Goal: Contribute content: Contribute content

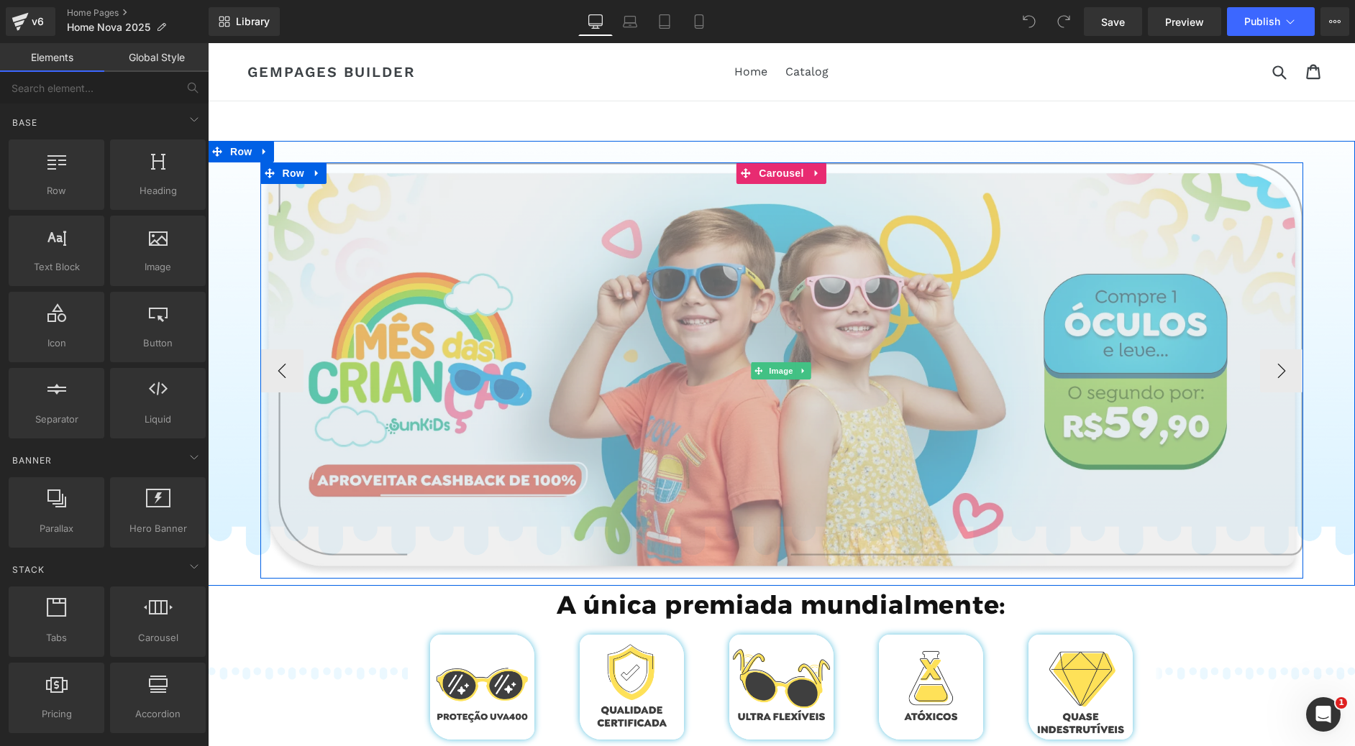
click at [588, 291] on img at bounding box center [781, 371] width 1043 height 416
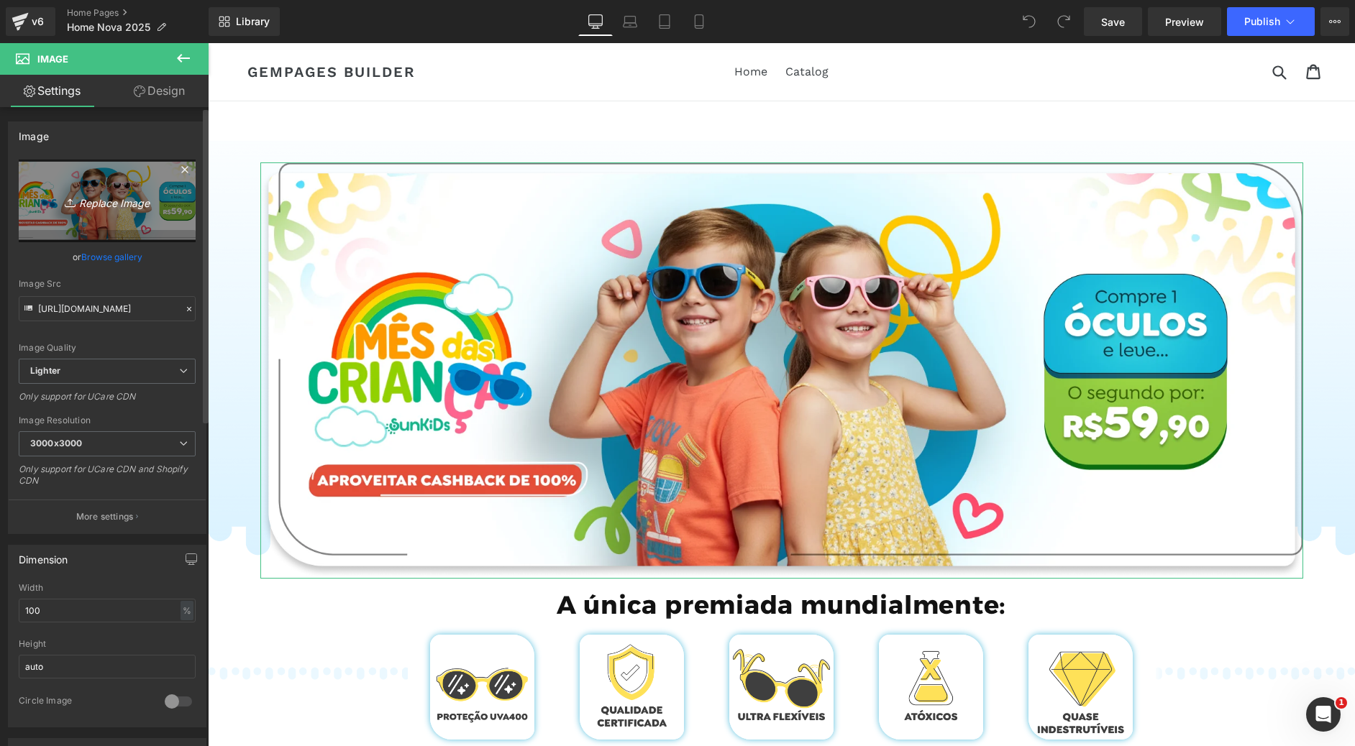
click at [86, 211] on link "Replace Image" at bounding box center [107, 201] width 177 height 83
click at [93, 201] on icon "Replace Image" at bounding box center [107, 201] width 115 height 18
click at [83, 220] on link "Replace Image" at bounding box center [107, 201] width 177 height 83
type input "C:\fakepath\Group 785.png"
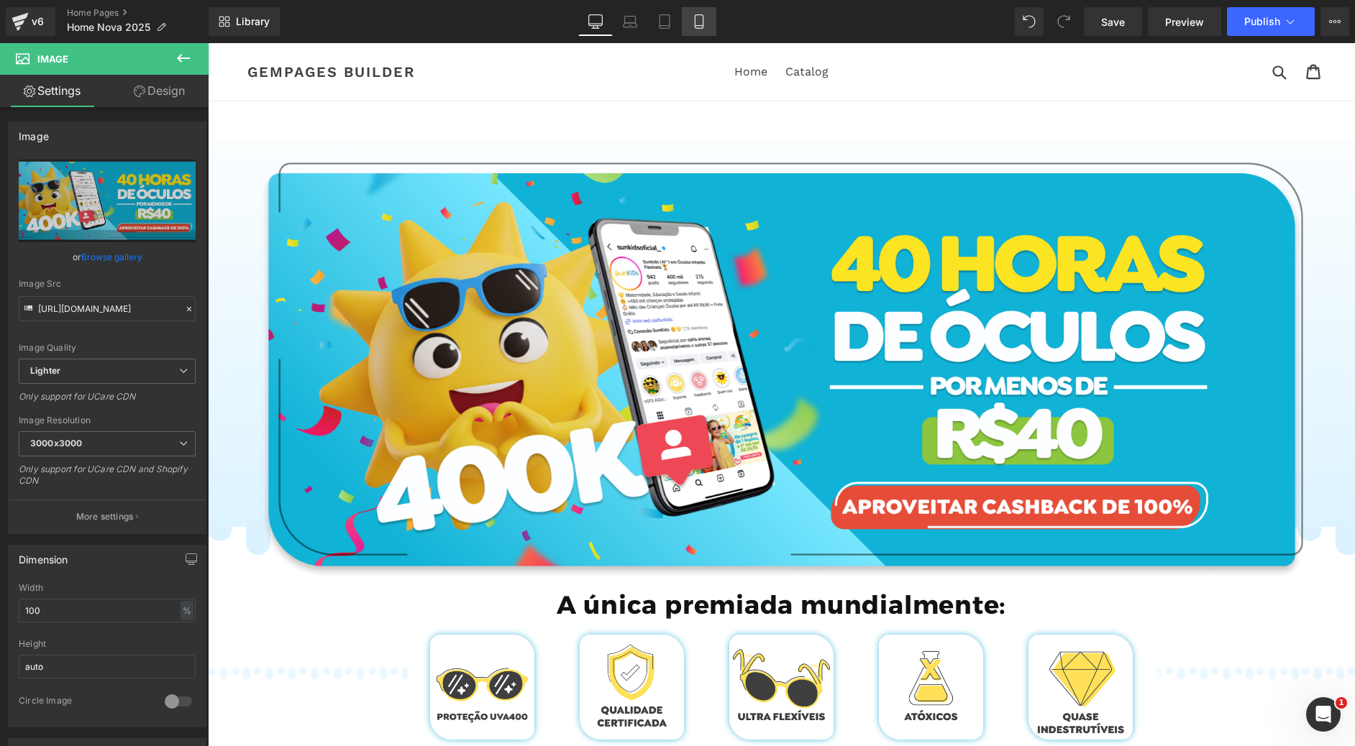
click at [699, 18] on icon at bounding box center [699, 21] width 14 height 14
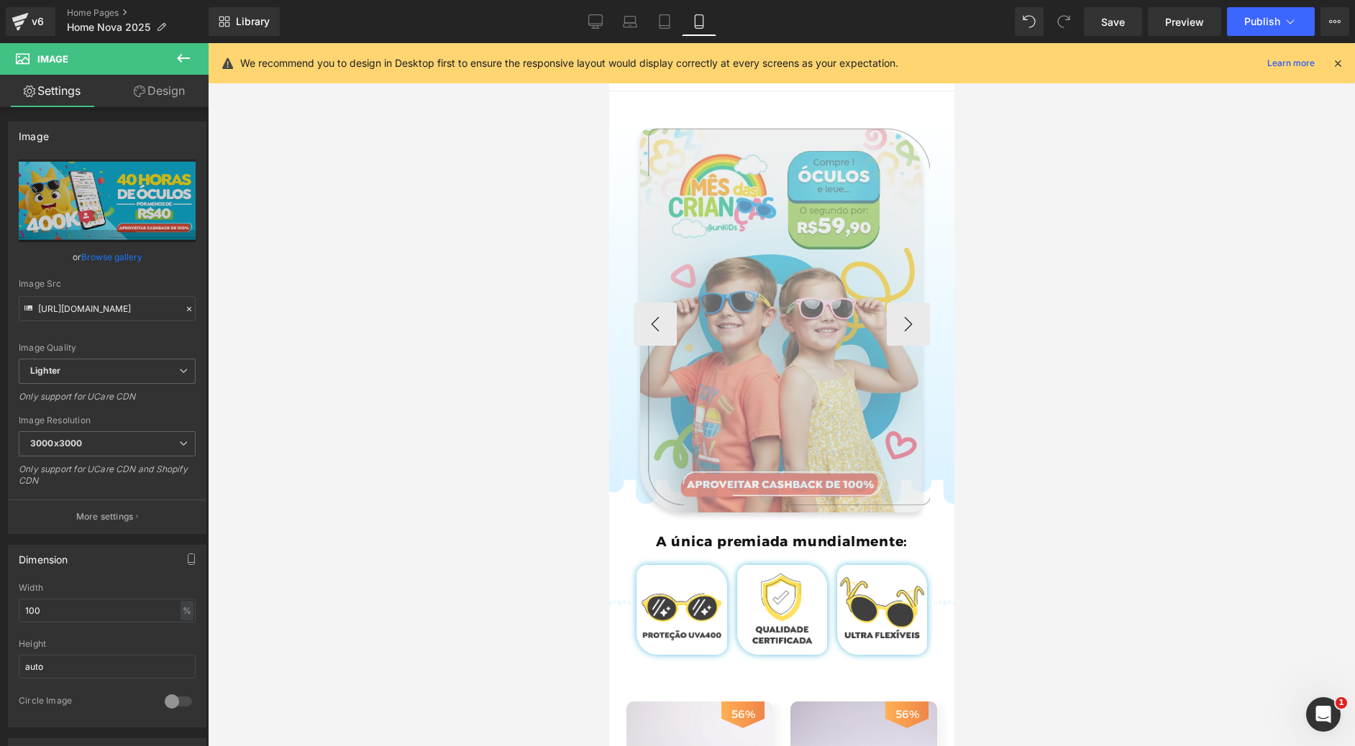
click at [771, 234] on img at bounding box center [781, 324] width 297 height 397
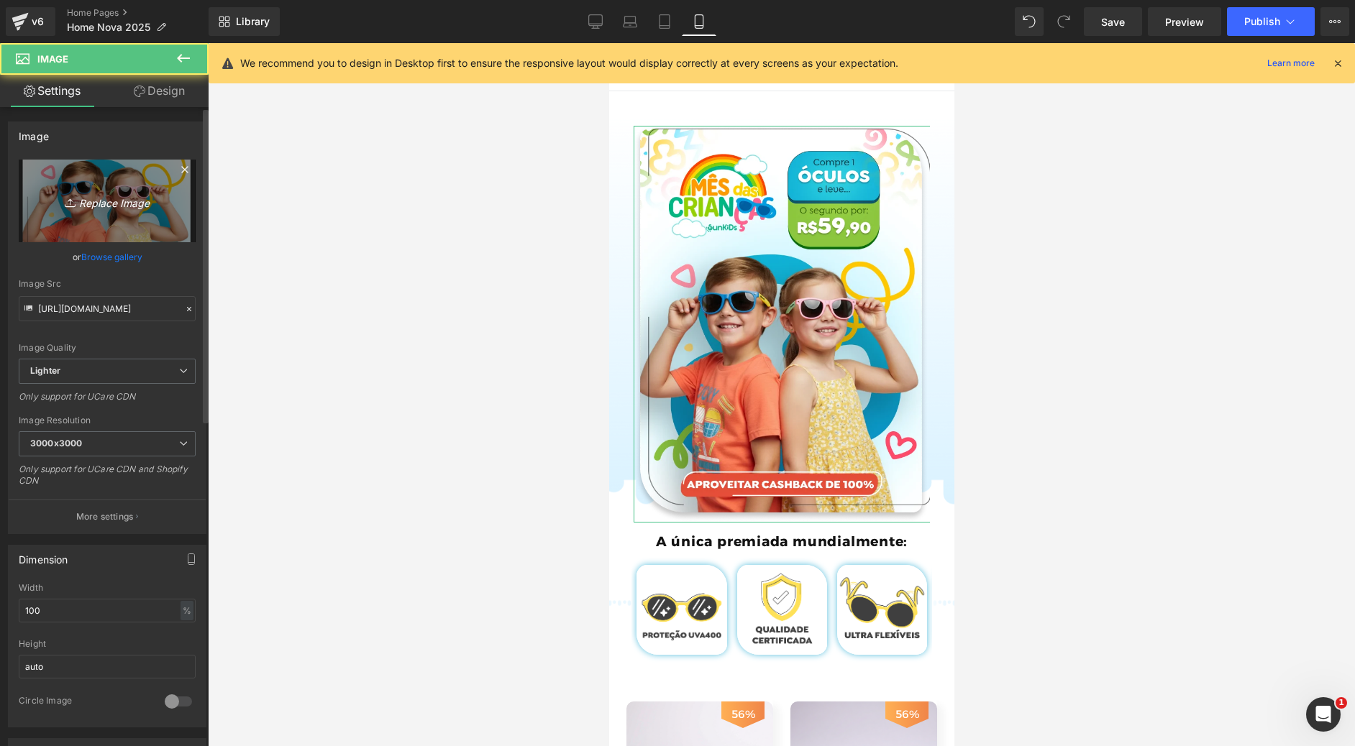
click at [129, 209] on icon "Replace Image" at bounding box center [107, 201] width 115 height 18
type input "C:\fakepath\Group 772.png"
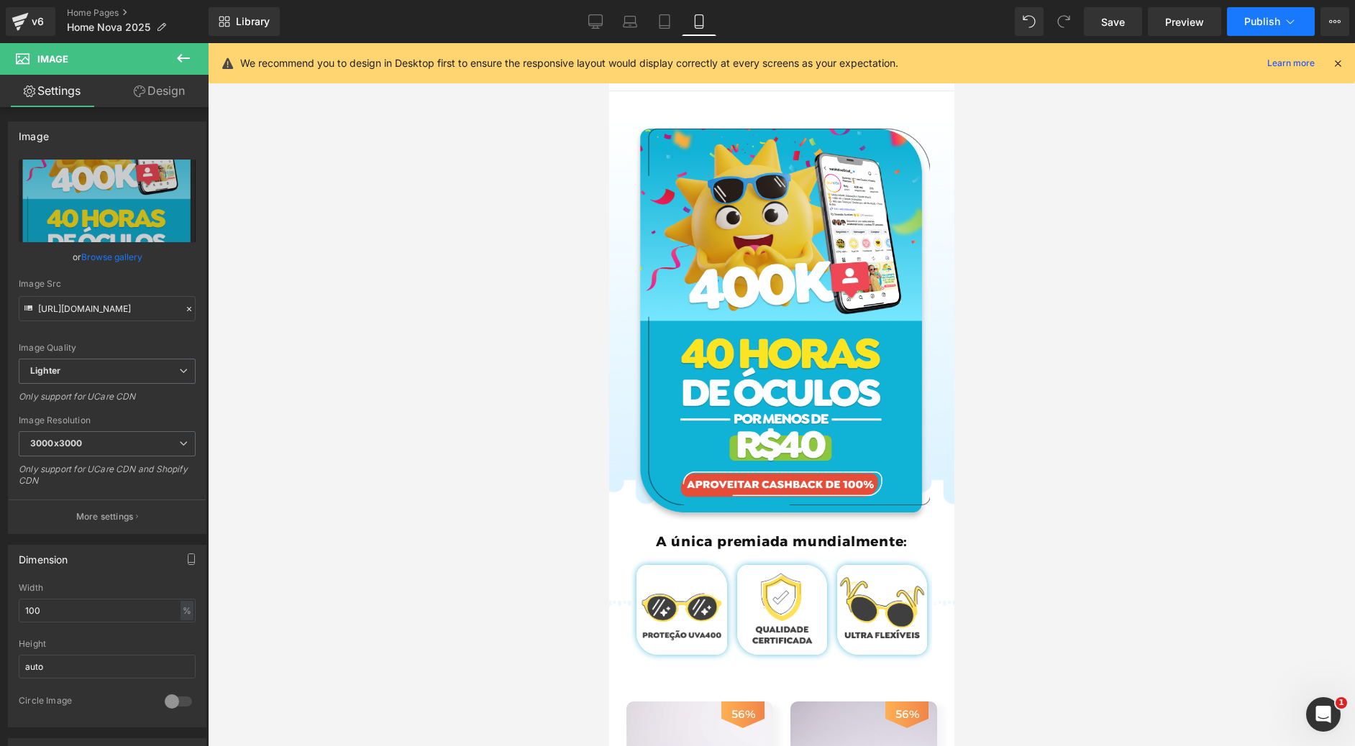
click at [1251, 26] on span "Publish" at bounding box center [1262, 22] width 36 height 12
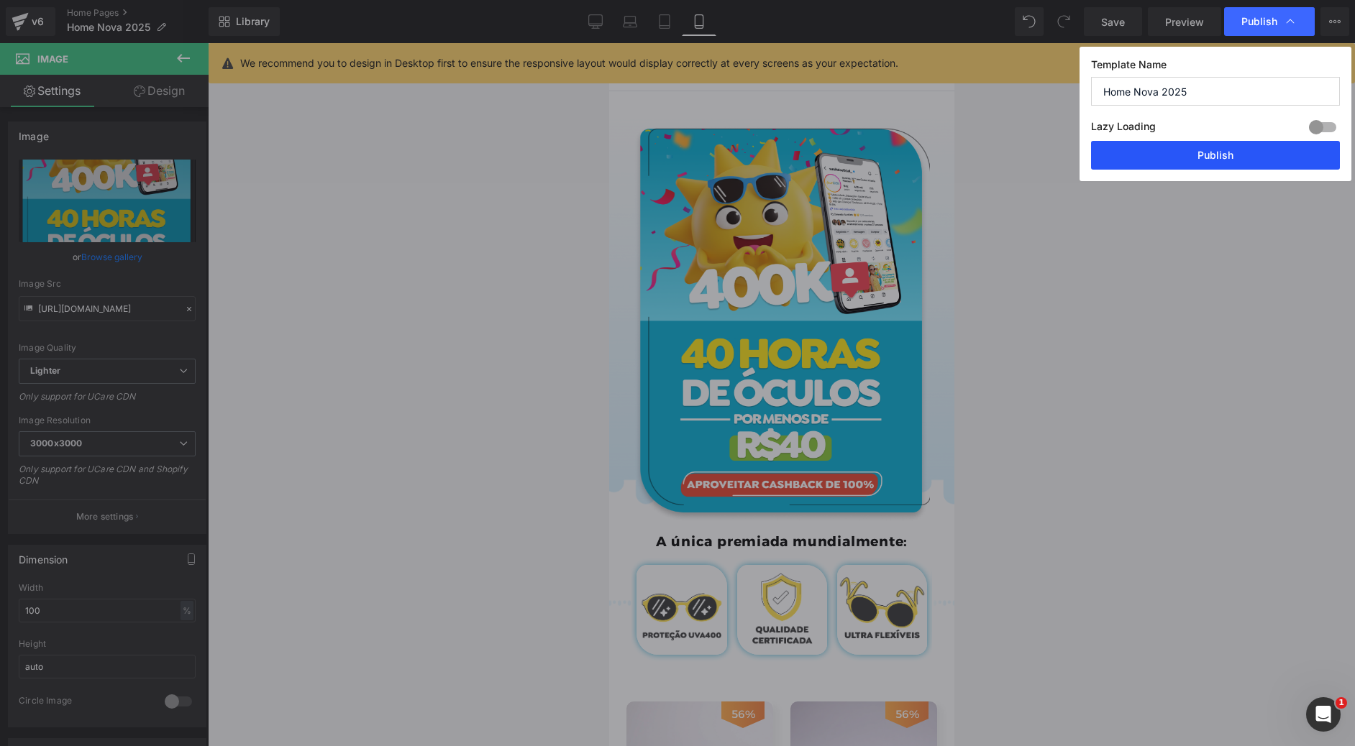
click at [1196, 160] on button "Publish" at bounding box center [1215, 155] width 249 height 29
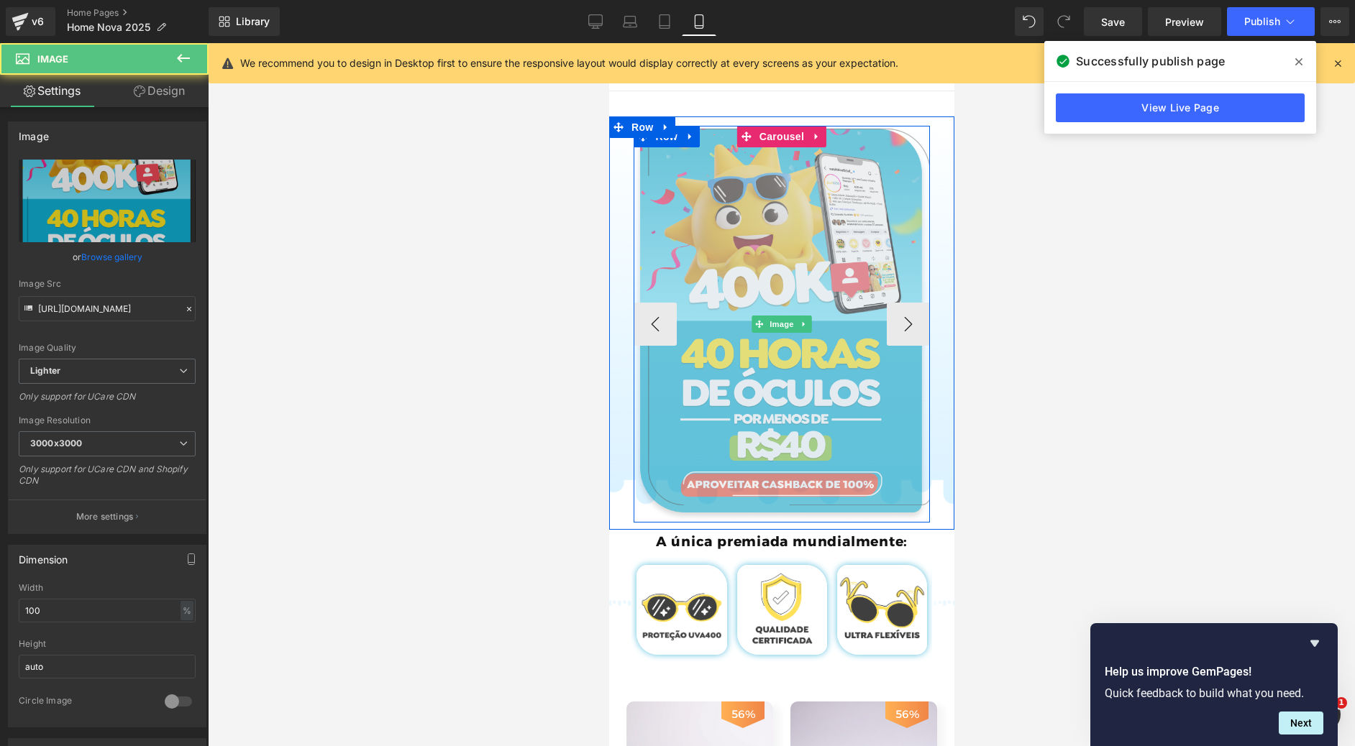
click at [718, 287] on img at bounding box center [781, 324] width 297 height 397
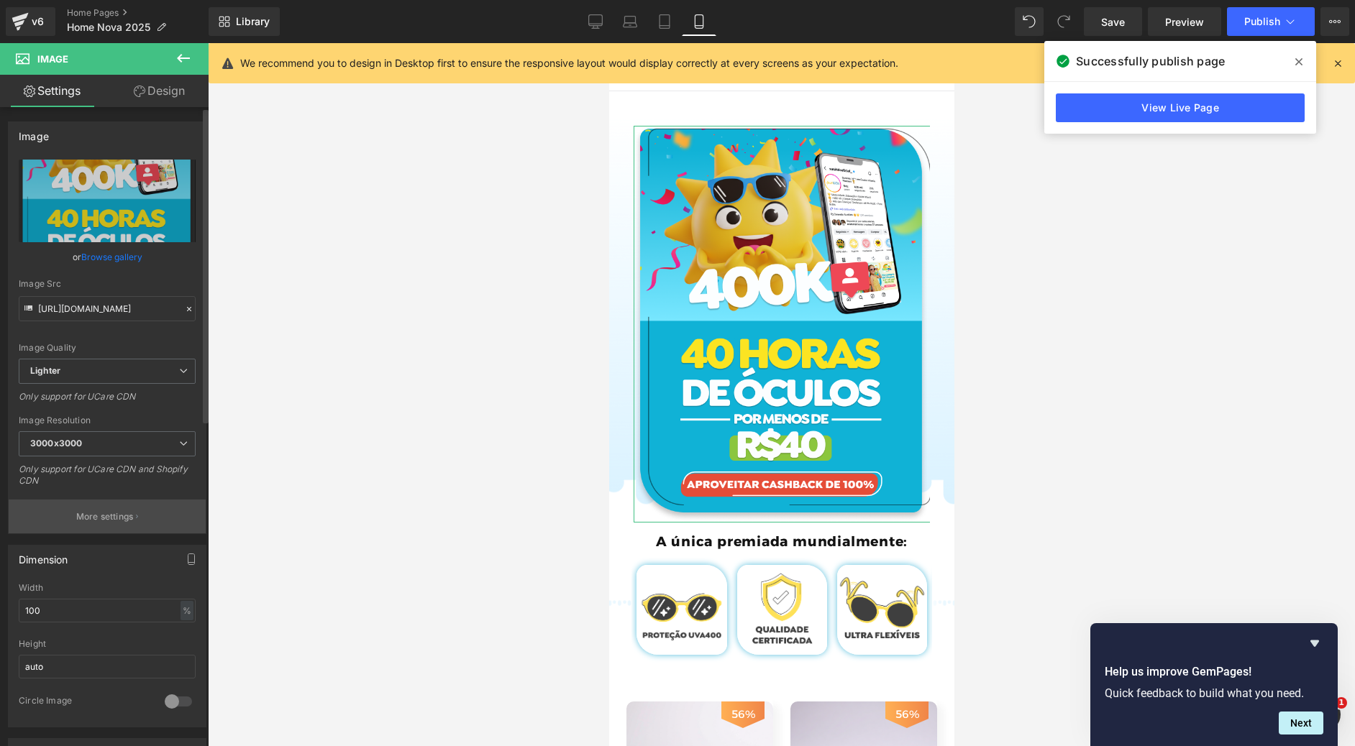
click at [101, 527] on button "More settings" at bounding box center [107, 517] width 197 height 34
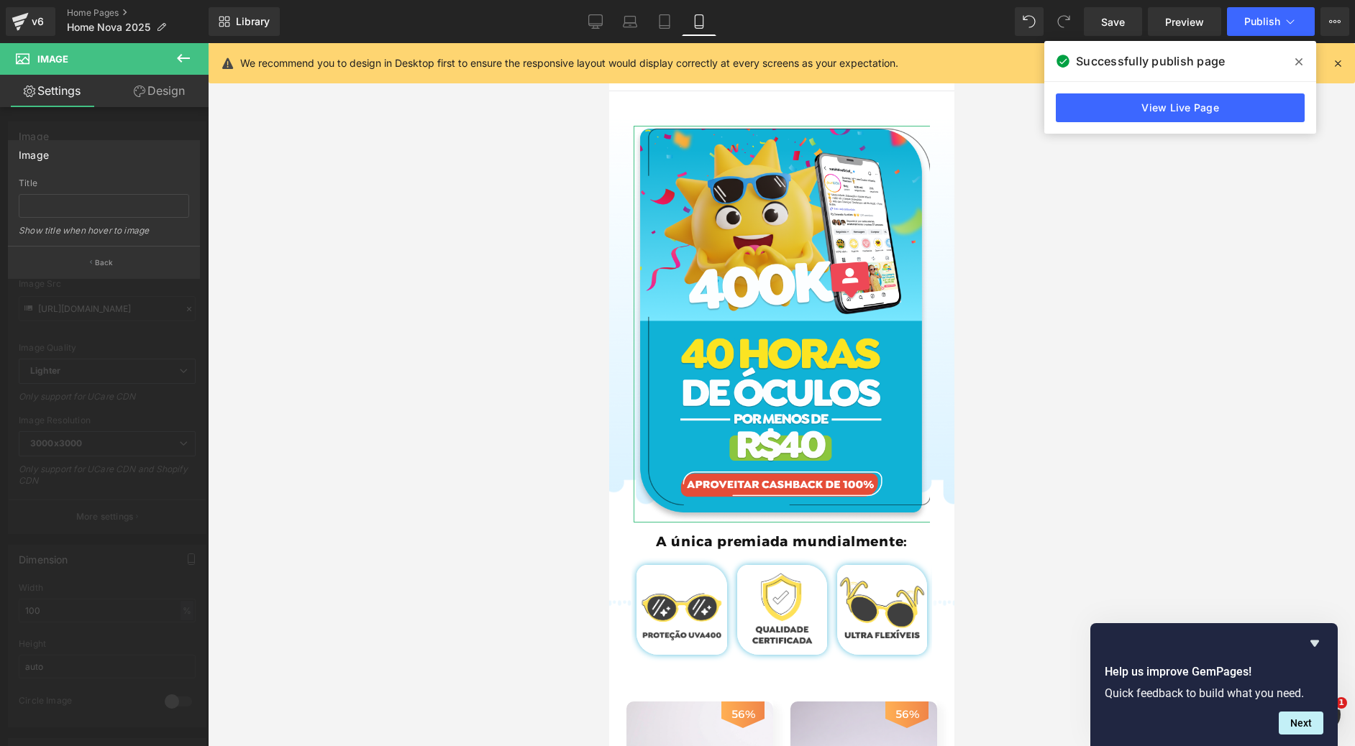
click at [106, 132] on div at bounding box center [104, 398] width 209 height 711
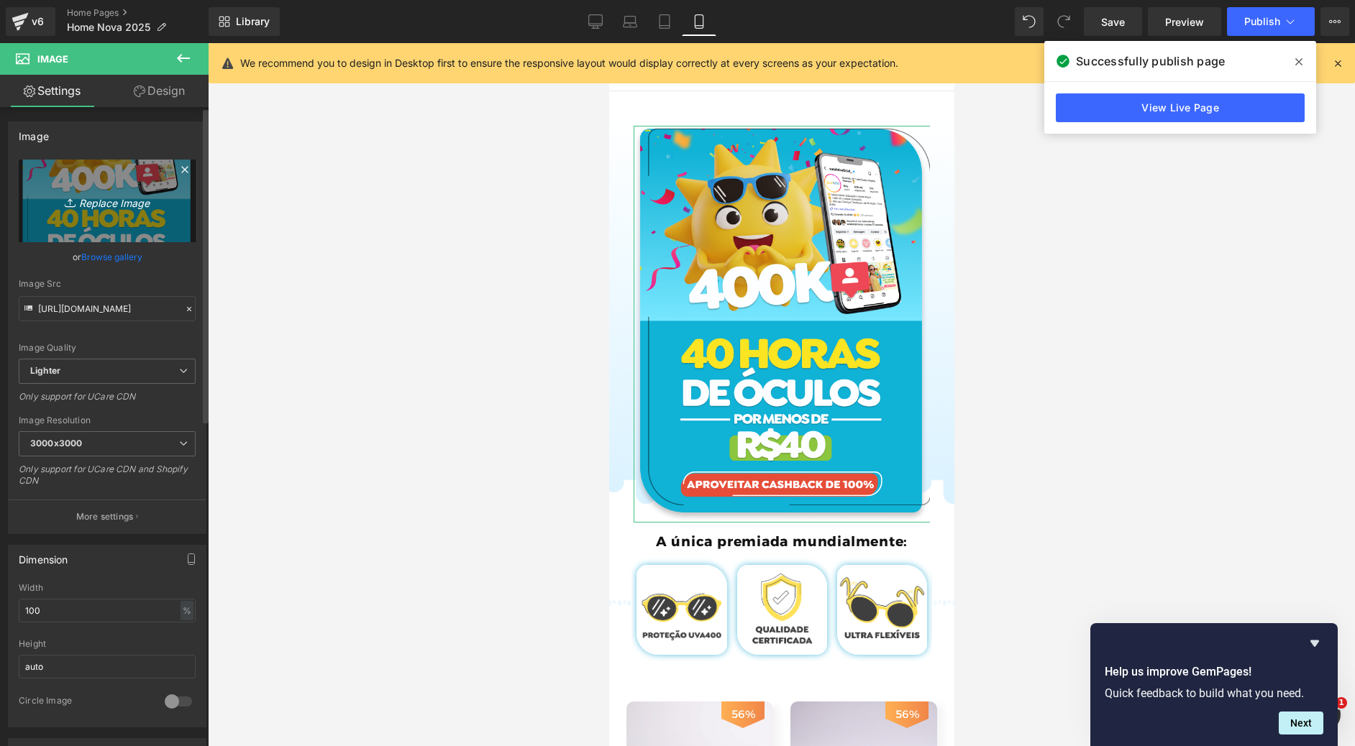
click at [115, 214] on link "Replace Image" at bounding box center [107, 201] width 177 height 83
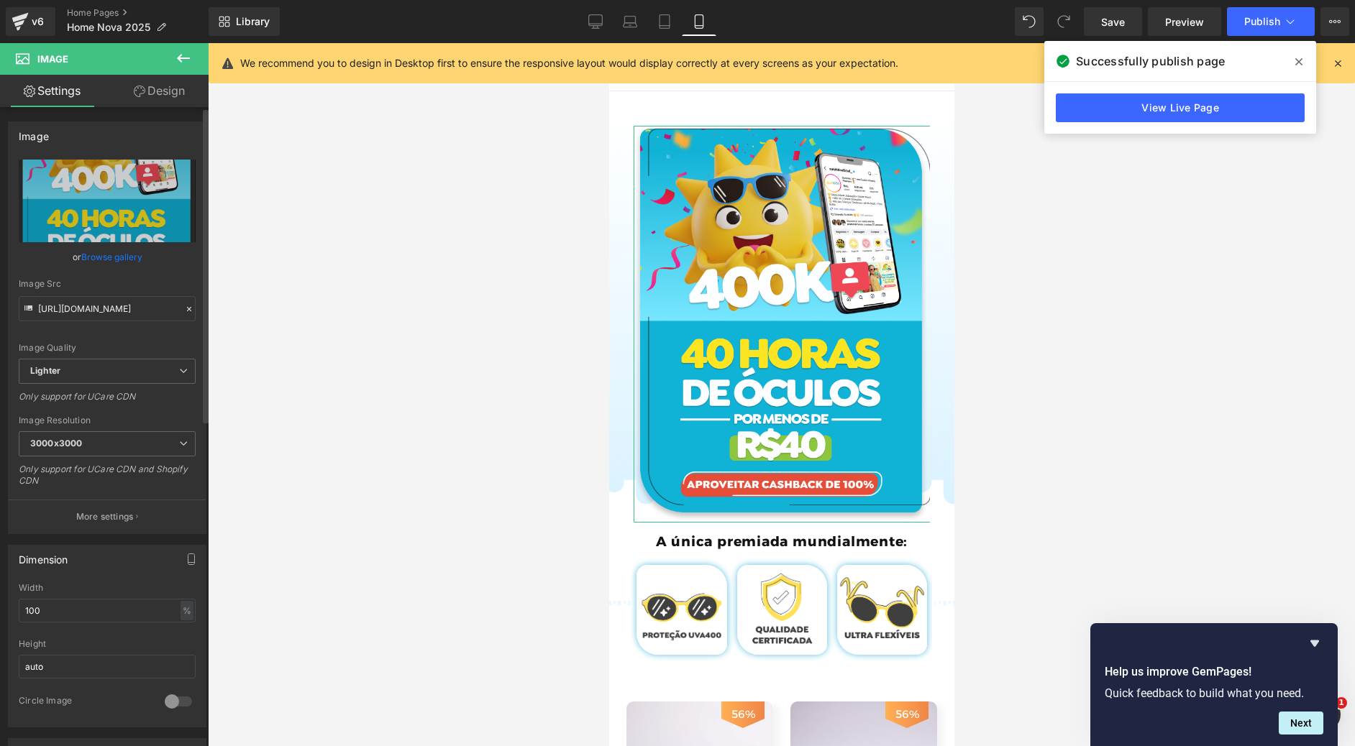
click at [111, 260] on link "Browse gallery" at bounding box center [111, 257] width 61 height 25
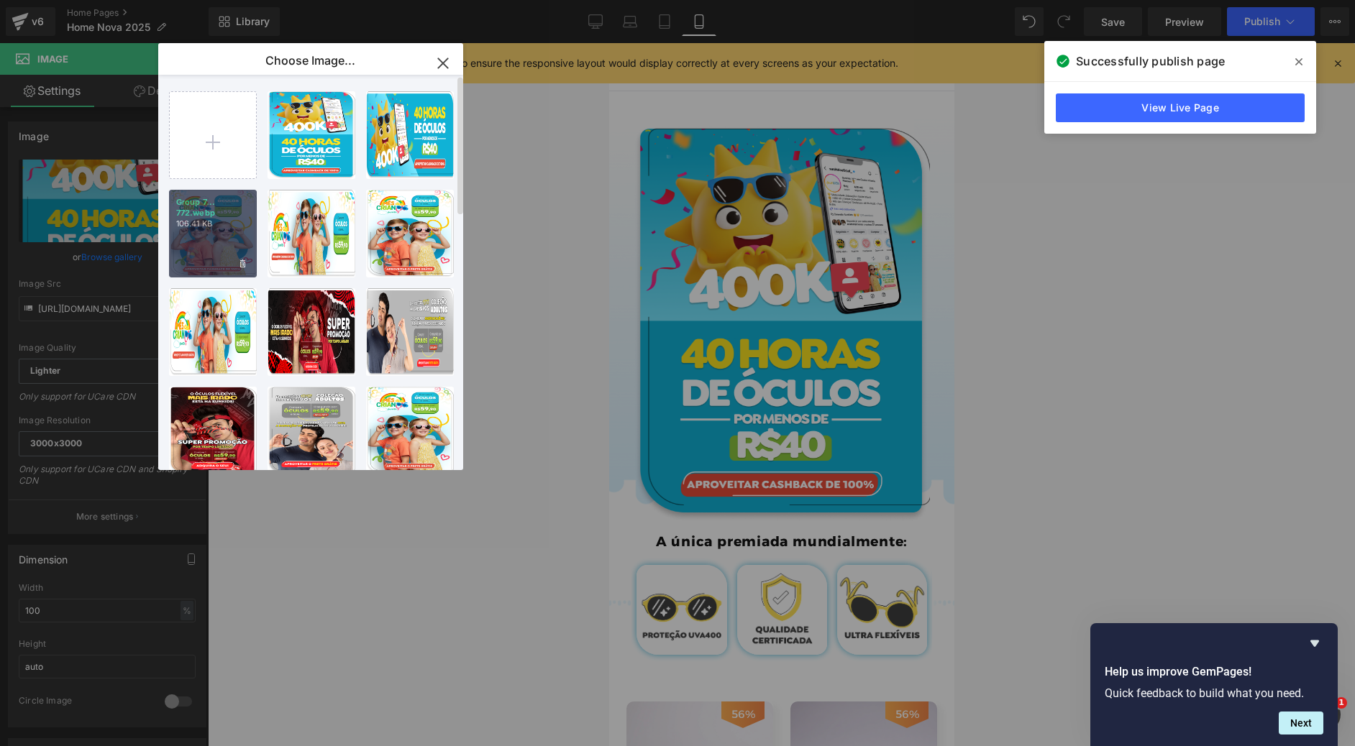
click at [229, 242] on div "Group 7... 772.webp 106.41 KB" at bounding box center [213, 234] width 88 height 88
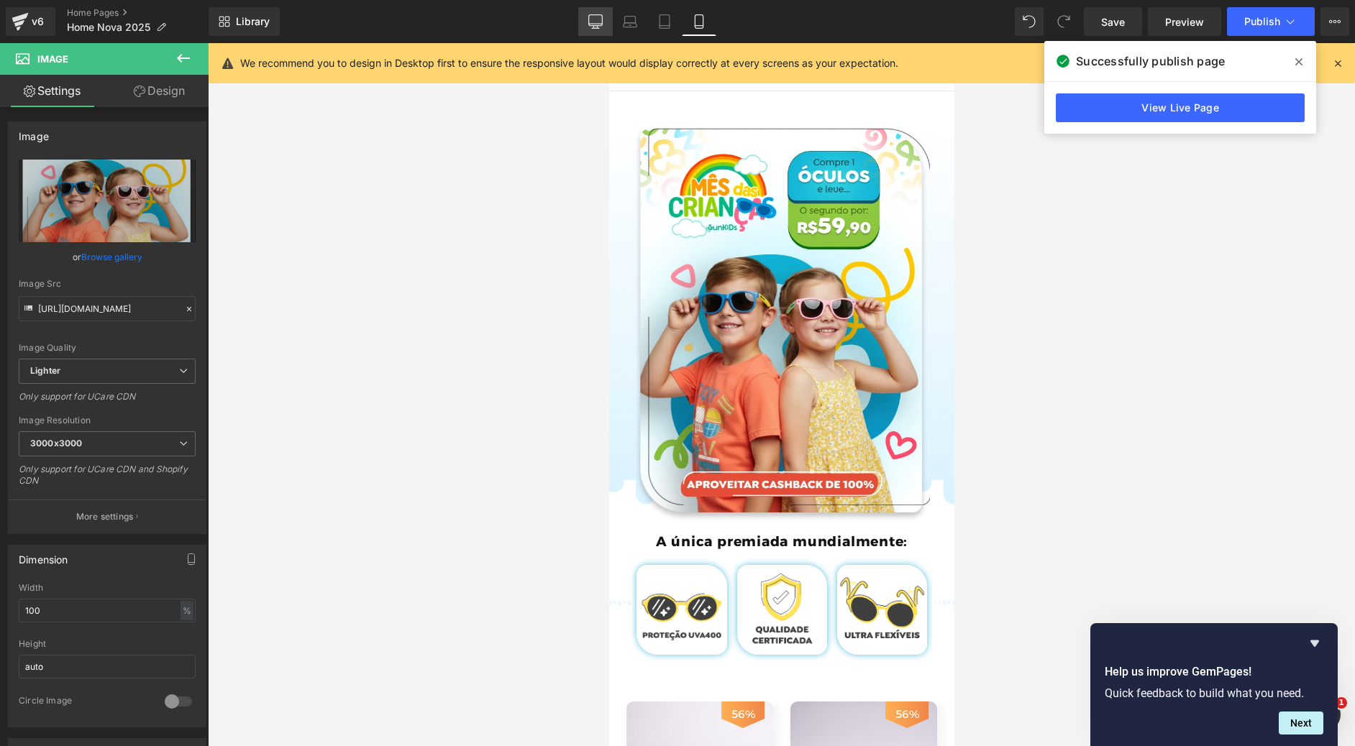
click at [590, 16] on icon at bounding box center [595, 21] width 14 height 14
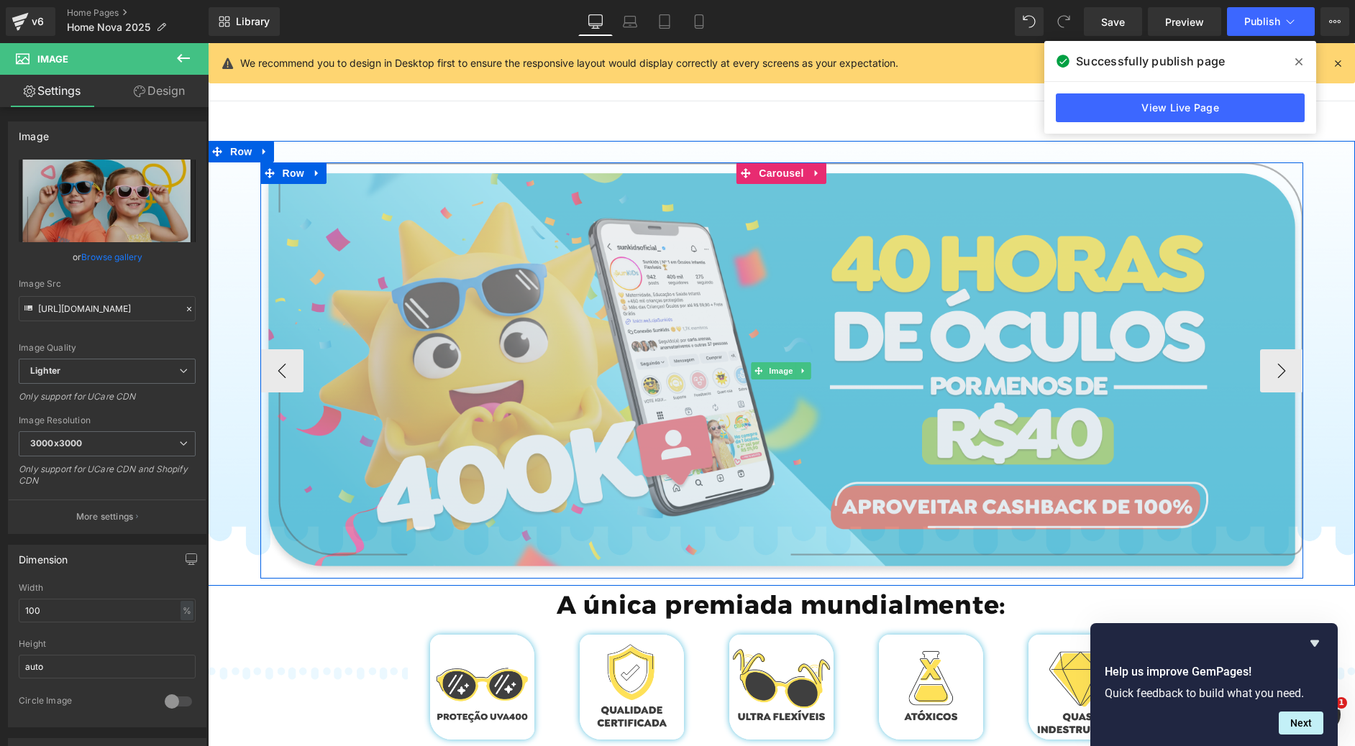
click at [759, 252] on img at bounding box center [781, 371] width 1043 height 416
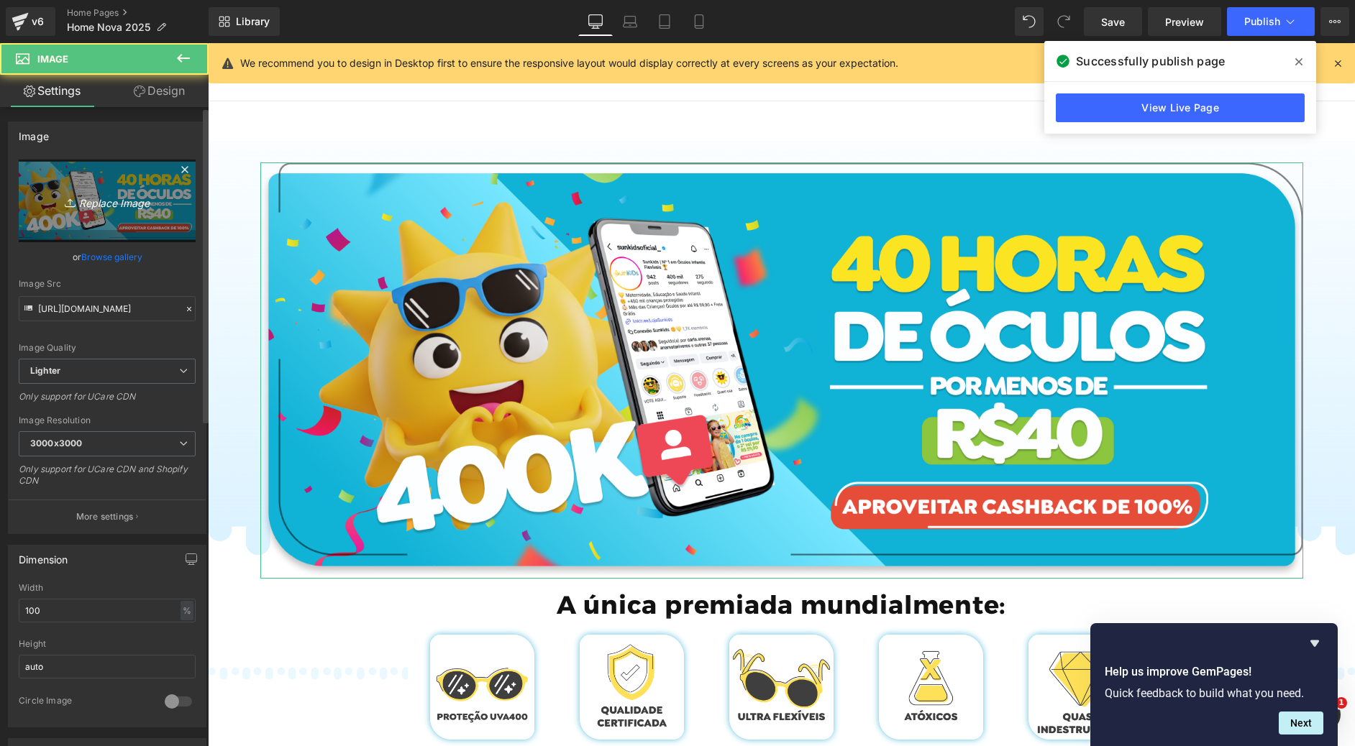
click at [106, 212] on link "Replace Image" at bounding box center [107, 201] width 177 height 83
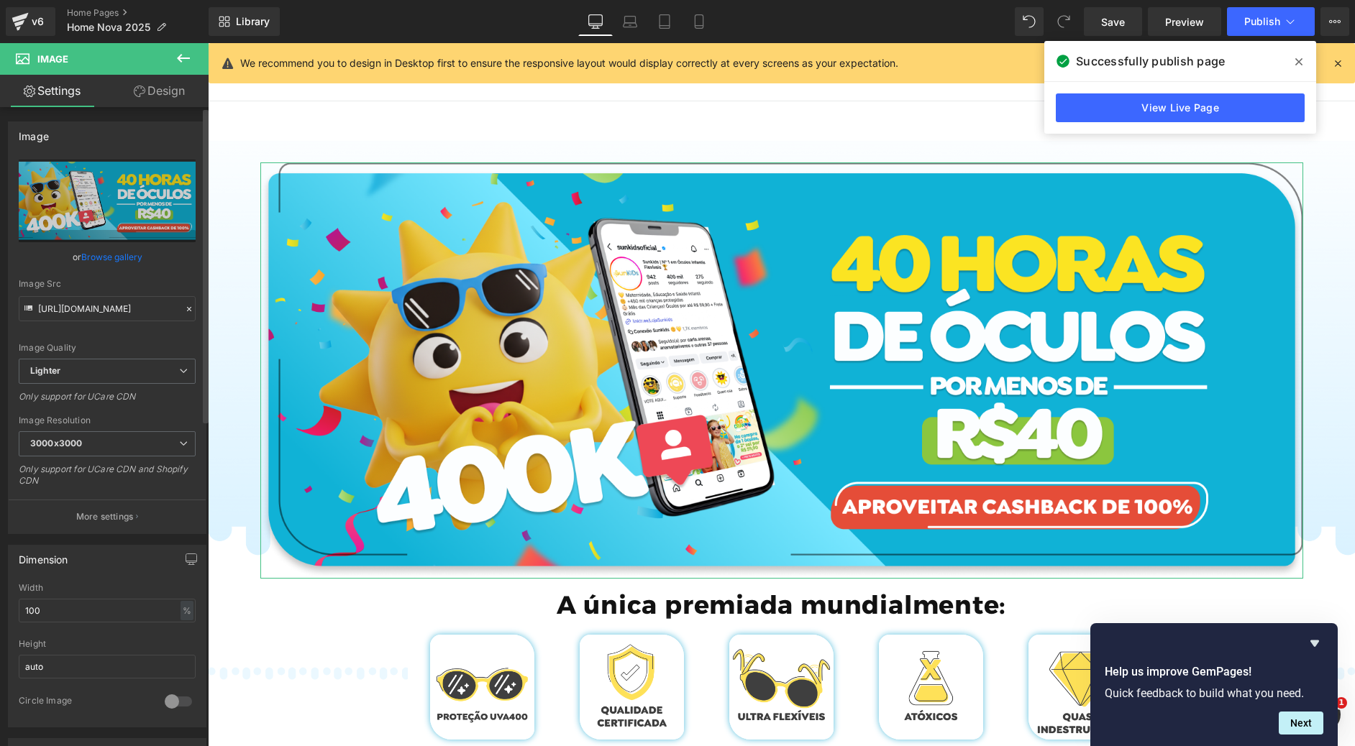
click at [132, 257] on link "Browse gallery" at bounding box center [111, 257] width 61 height 25
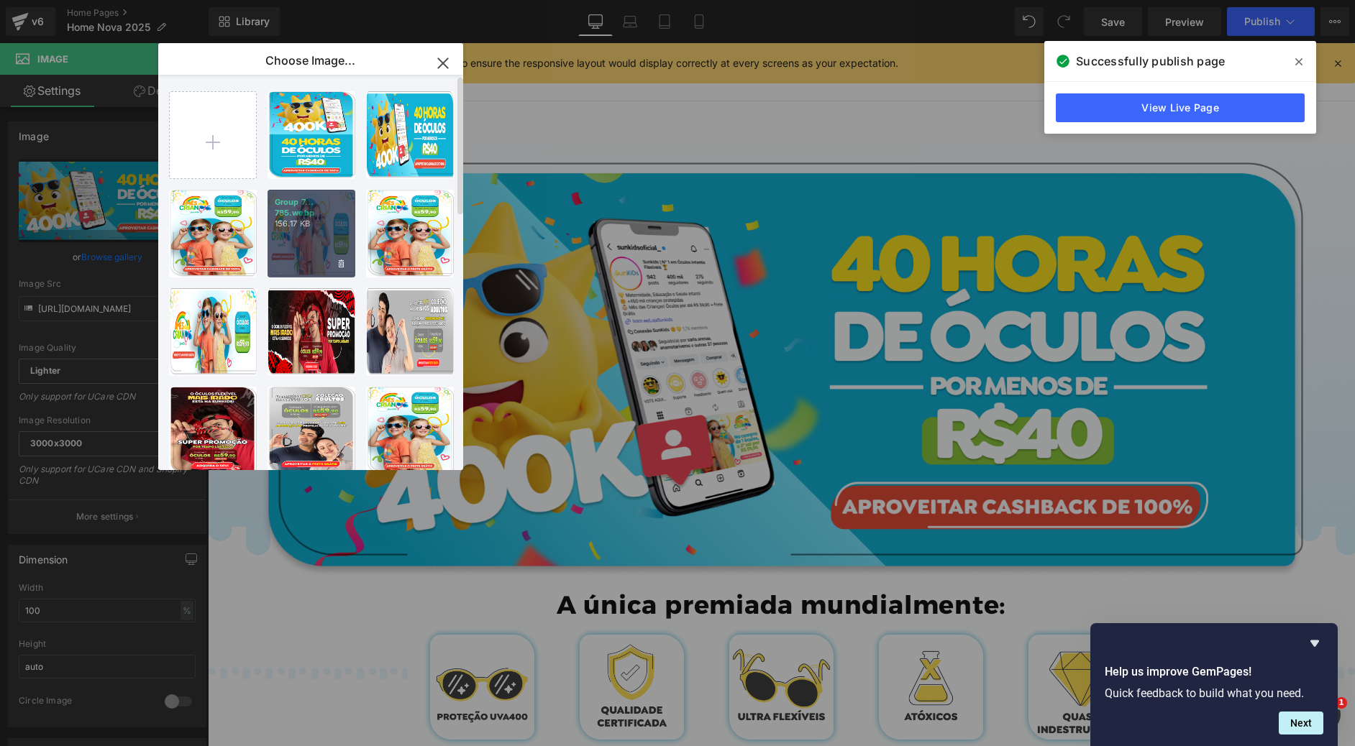
click at [298, 227] on p "156.17 KB" at bounding box center [311, 224] width 73 height 11
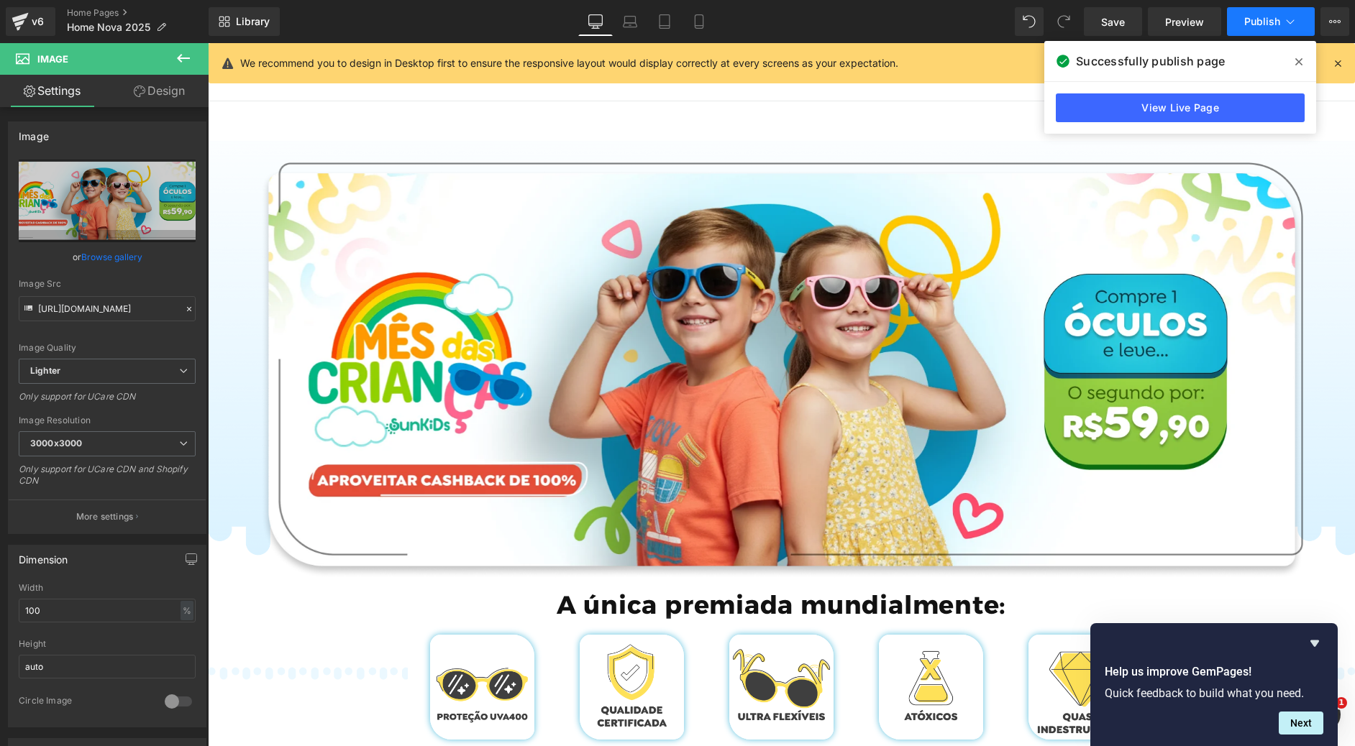
click at [1292, 17] on icon at bounding box center [1290, 21] width 14 height 14
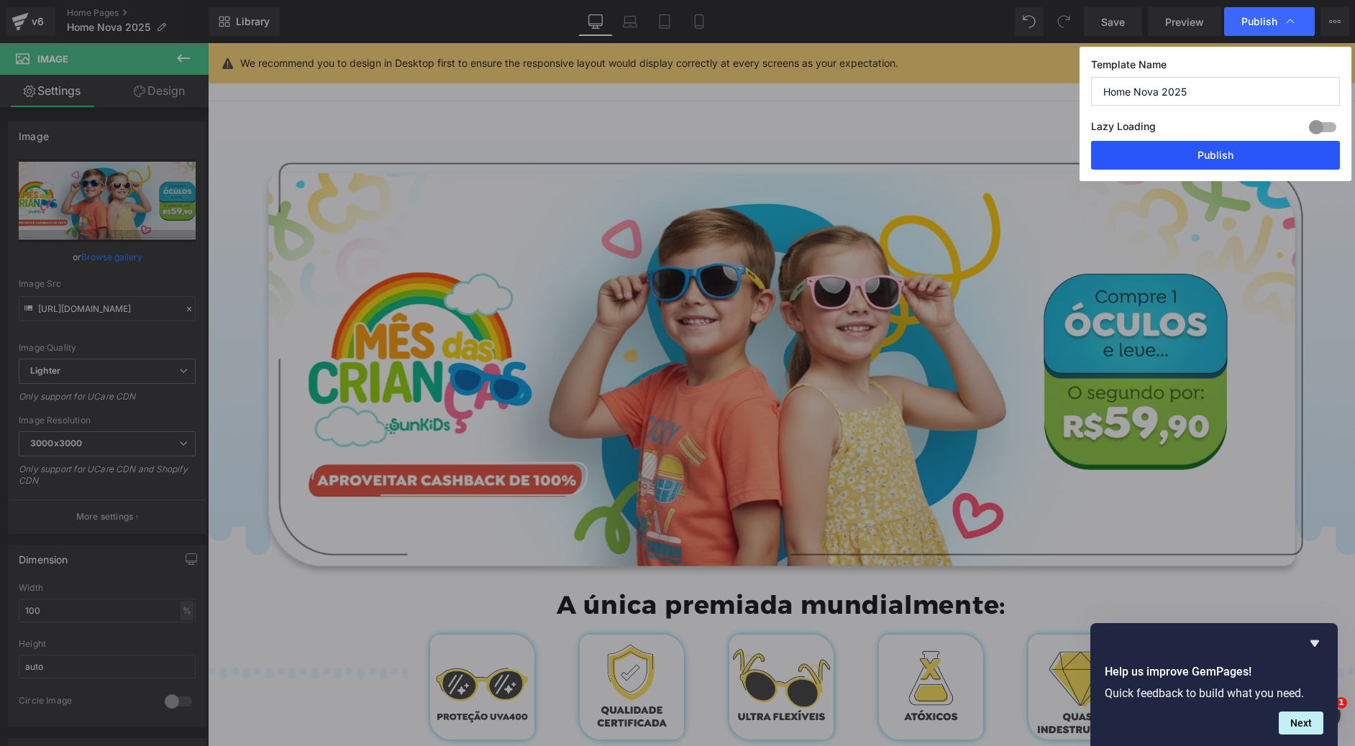
click at [1226, 166] on button "Publish" at bounding box center [1215, 155] width 249 height 29
